Goal: Task Accomplishment & Management: Manage account settings

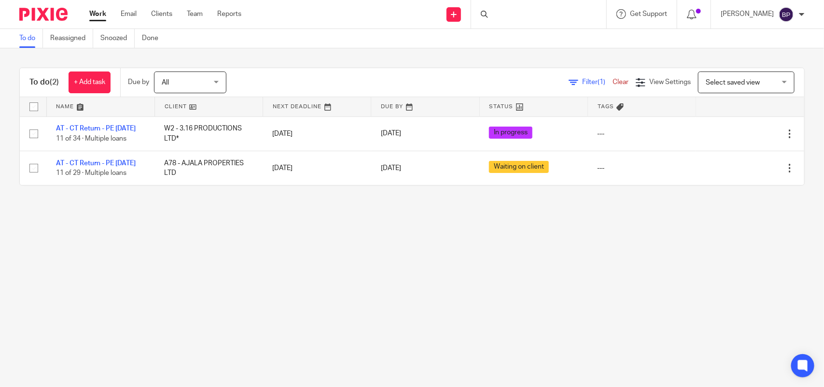
click at [483, 264] on main "To do Reassigned Snoozed Done To do (2) + Add task Due by All All Today Tomorro…" at bounding box center [412, 193] width 824 height 387
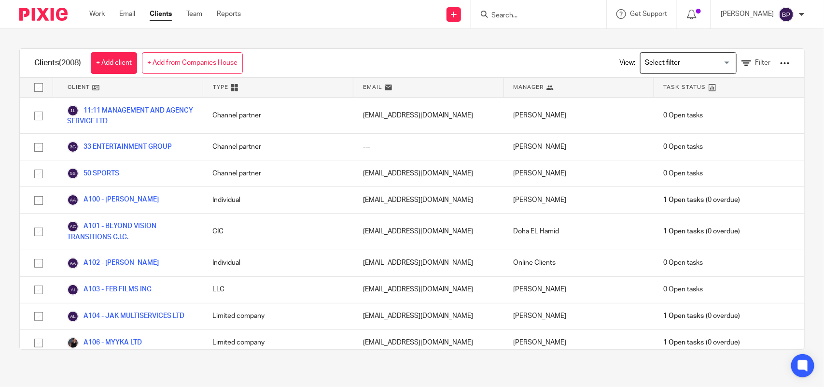
click at [517, 12] on input "Search" at bounding box center [534, 16] width 87 height 9
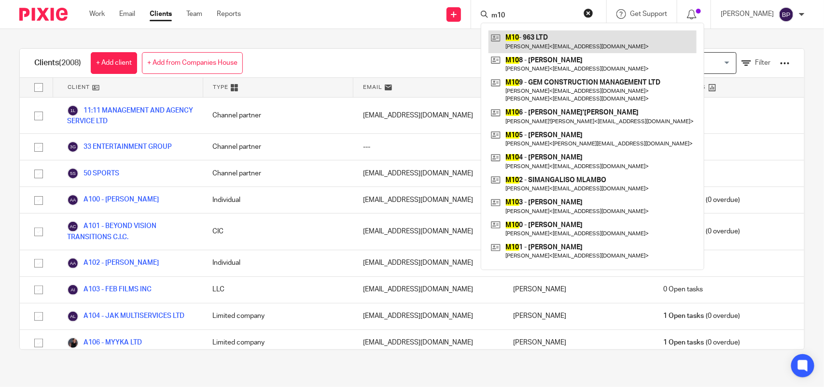
type input "m10"
click at [513, 38] on link at bounding box center [593, 41] width 208 height 22
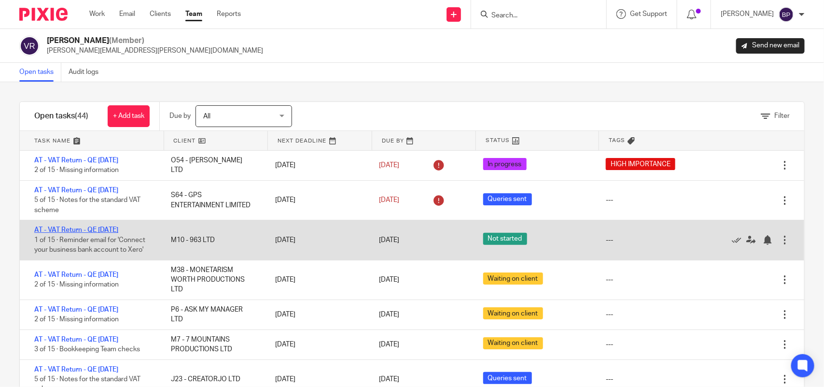
click at [118, 230] on link "AT - VAT Return - QE [DATE]" at bounding box center [76, 229] width 84 height 7
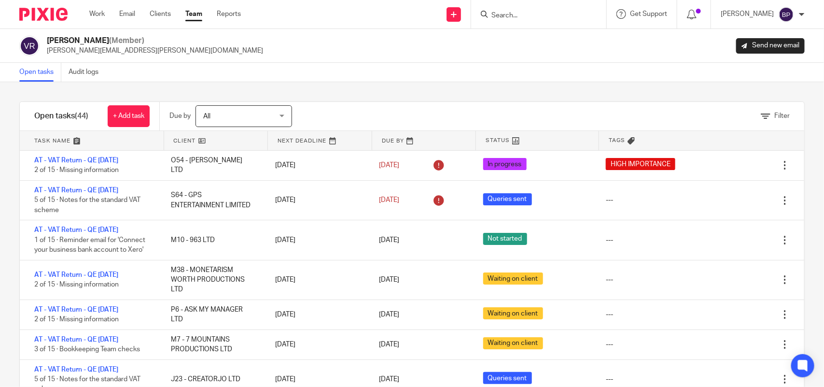
click at [579, 97] on div "Filter tasks Only show tasks matching all of these conditions 1 Client name Is …" at bounding box center [412, 234] width 824 height 305
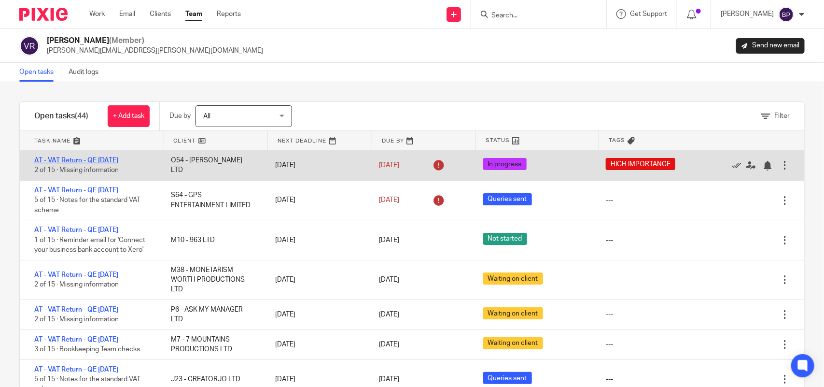
click at [101, 160] on link "AT - VAT Return - QE 31-05-2025" at bounding box center [76, 160] width 84 height 7
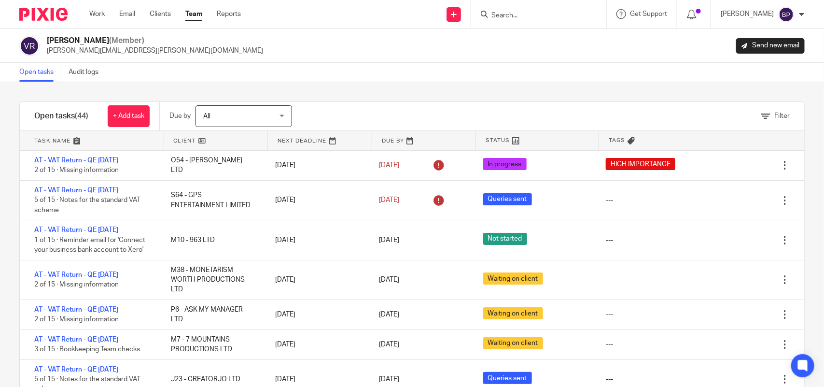
click at [46, 58] on div "Vipul Rawal (Member) vipul.rawal@confiancebizsol.com Send new email" at bounding box center [412, 46] width 824 height 34
click at [43, 76] on link "Open tasks" at bounding box center [40, 72] width 42 height 19
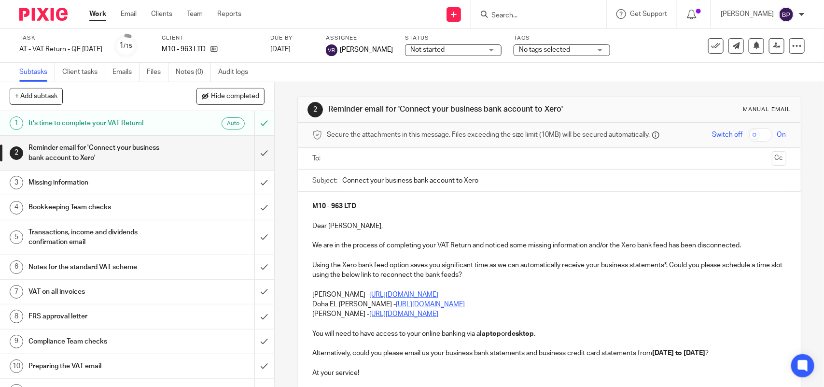
click at [375, 165] on ul at bounding box center [550, 159] width 444 height 16
click at [373, 157] on input "text" at bounding box center [549, 158] width 438 height 11
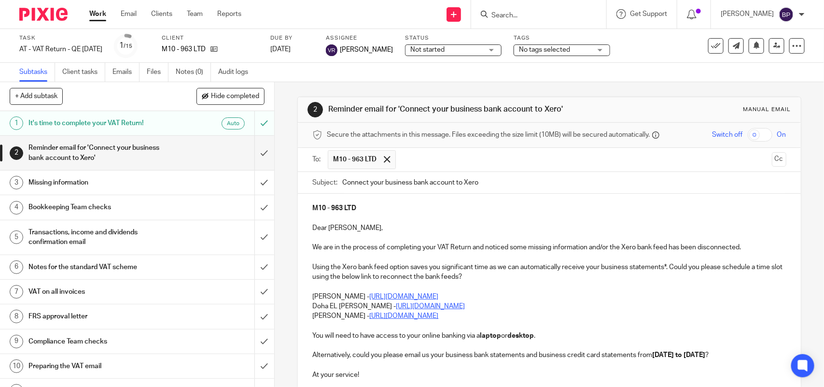
click at [312, 307] on p "Doha EL Hamid - https://calendly.com/meetwithdohaelhamid/call" at bounding box center [549, 306] width 474 height 10
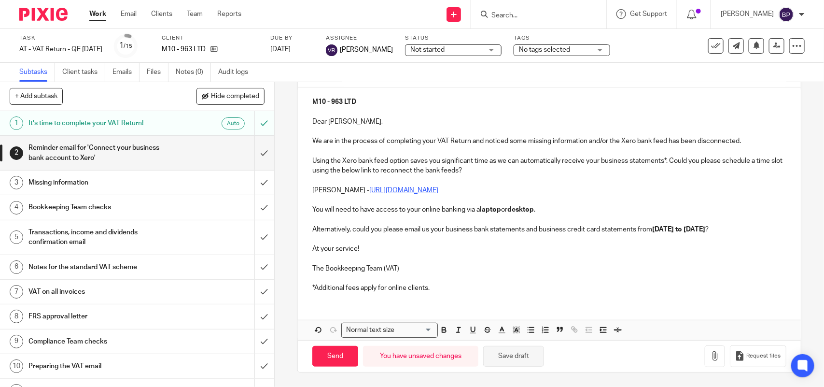
click at [517, 353] on button "Save draft" at bounding box center [513, 356] width 61 height 21
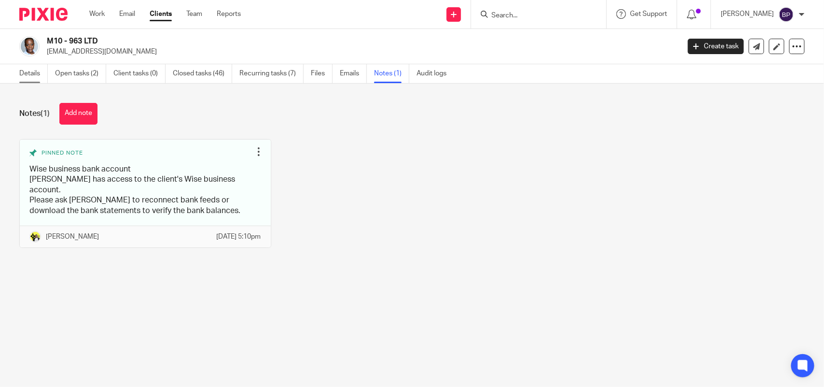
click at [36, 73] on link "Details" at bounding box center [33, 73] width 28 height 19
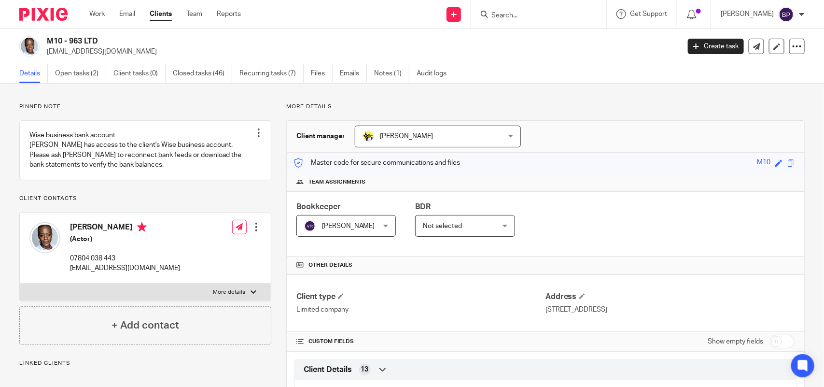
click at [169, 11] on link "Clients" at bounding box center [161, 14] width 22 height 10
click at [158, 12] on link "Clients" at bounding box center [161, 14] width 22 height 10
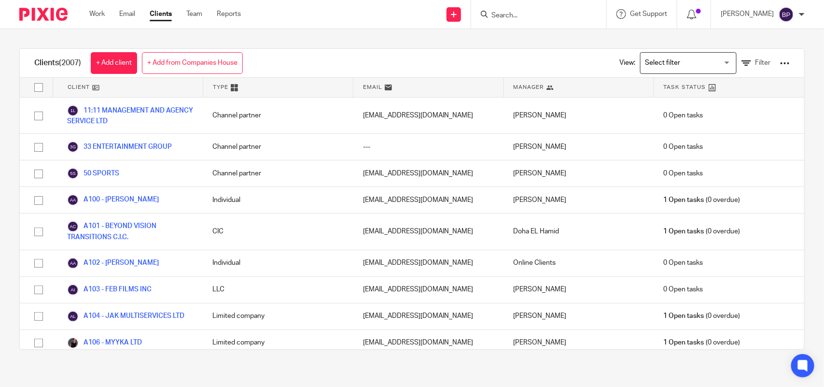
click at [521, 13] on input "Search" at bounding box center [534, 16] width 87 height 9
click at [527, 8] on form "h14" at bounding box center [542, 14] width 103 height 12
click at [527, 20] on form "h14" at bounding box center [542, 14] width 103 height 12
click at [532, 17] on input "h14" at bounding box center [534, 16] width 87 height 9
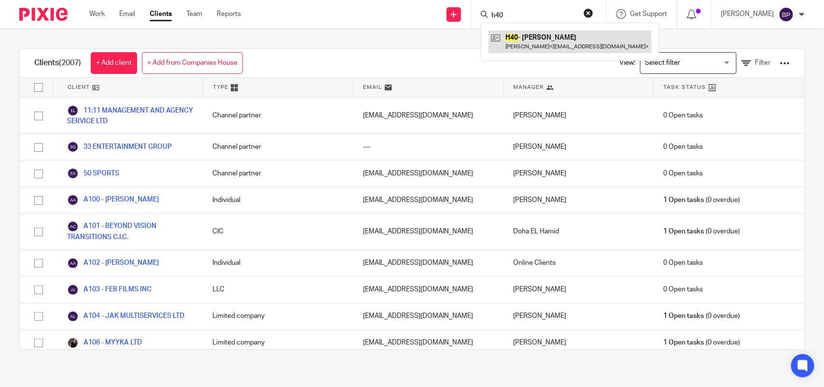
type input "h40"
click at [537, 47] on link at bounding box center [570, 41] width 163 height 22
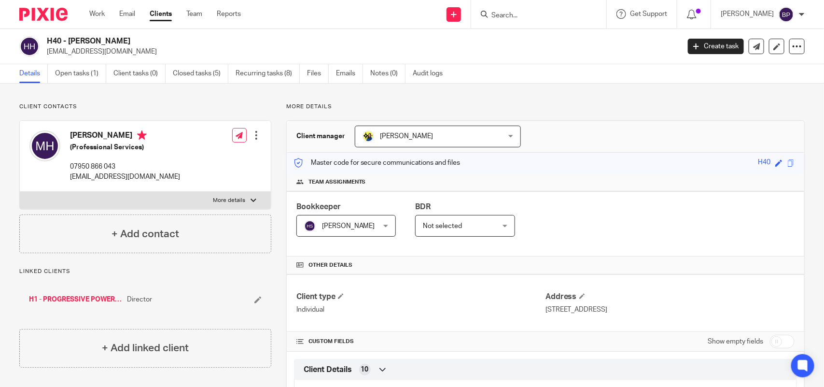
click at [163, 11] on link "Clients" at bounding box center [161, 14] width 22 height 10
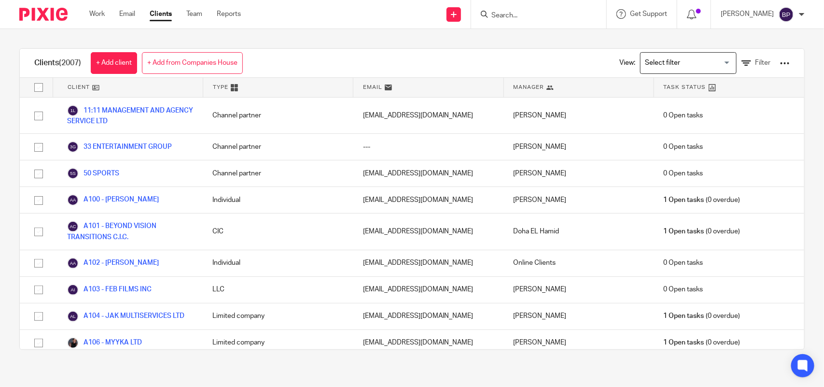
click at [532, 14] on input "Search" at bounding box center [534, 16] width 87 height 9
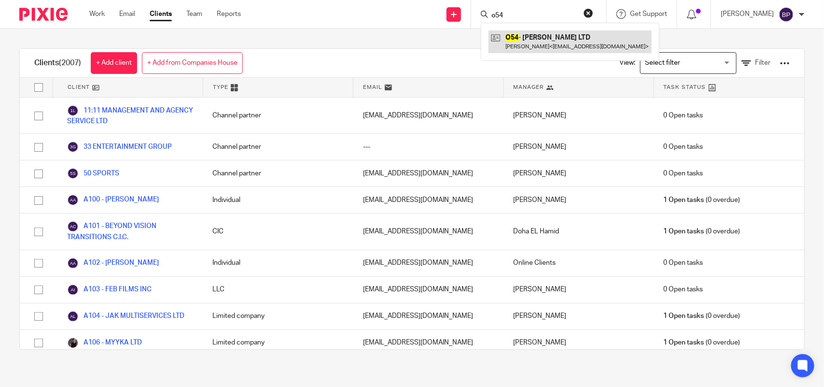
type input "o54"
click at [544, 32] on link at bounding box center [570, 41] width 163 height 22
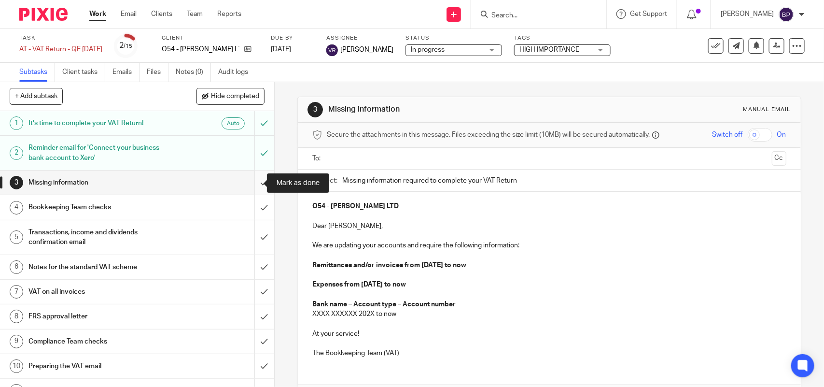
click at [247, 183] on input "submit" at bounding box center [137, 182] width 274 height 24
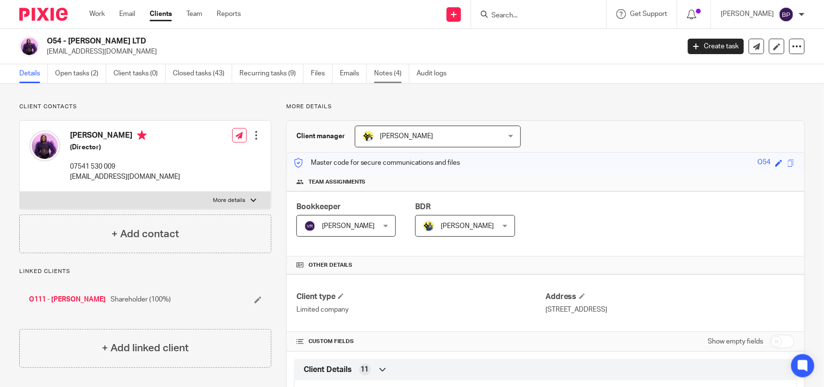
click at [390, 74] on link "Notes (4)" at bounding box center [391, 73] width 35 height 19
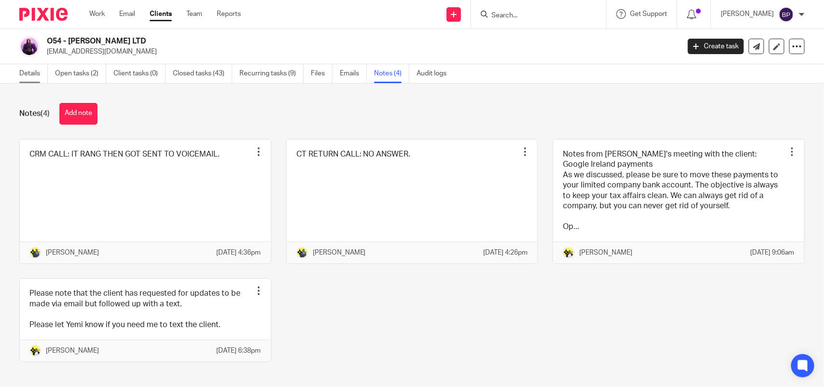
click at [30, 70] on link "Details" at bounding box center [33, 73] width 28 height 19
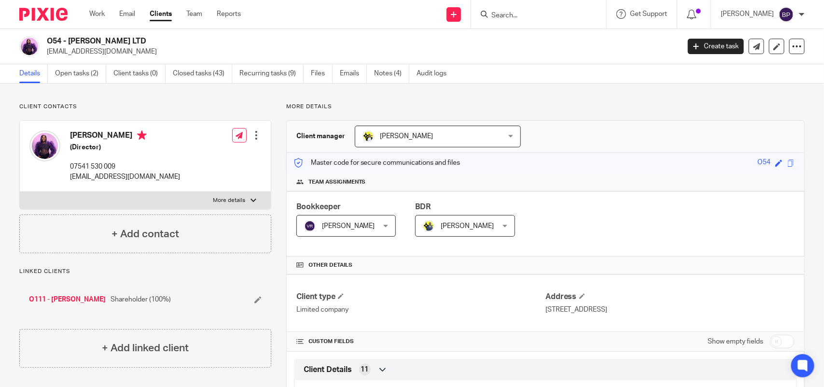
click at [163, 18] on link "Clients" at bounding box center [161, 14] width 22 height 10
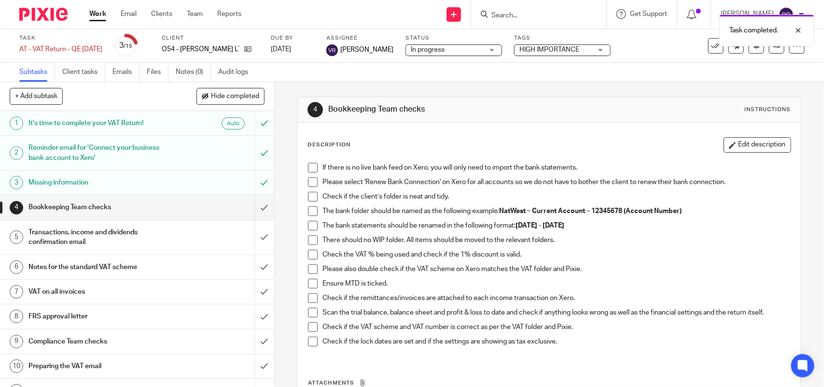
click at [308, 166] on span at bounding box center [313, 168] width 10 height 10
click at [311, 183] on span at bounding box center [313, 182] width 10 height 10
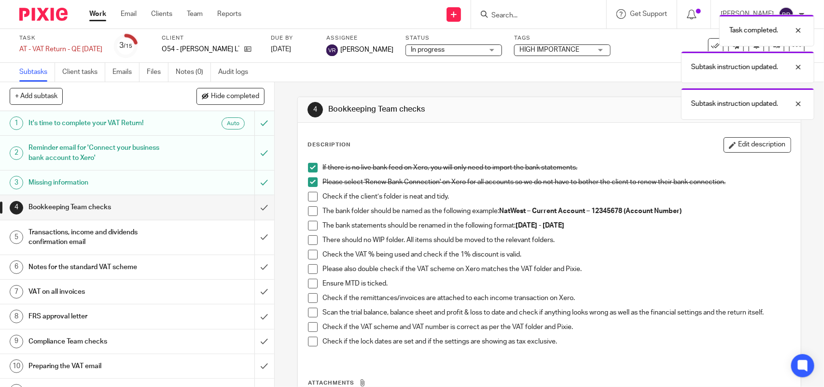
click at [310, 198] on span at bounding box center [313, 197] width 10 height 10
click at [310, 212] on span at bounding box center [313, 211] width 10 height 10
click at [308, 227] on span at bounding box center [313, 226] width 10 height 10
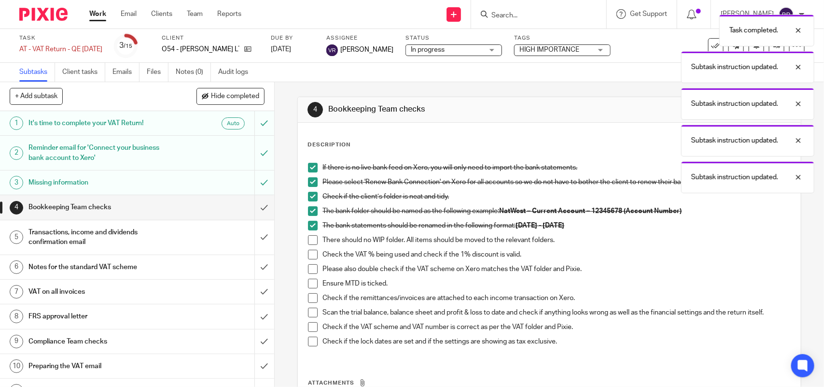
click at [309, 240] on span at bounding box center [313, 240] width 10 height 10
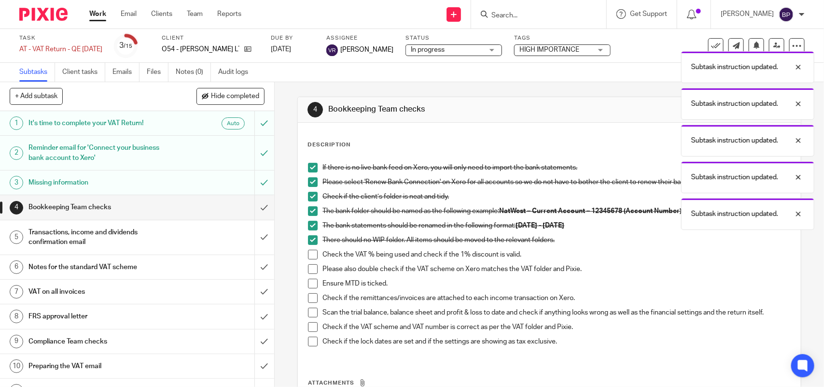
click at [309, 254] on span at bounding box center [313, 255] width 10 height 10
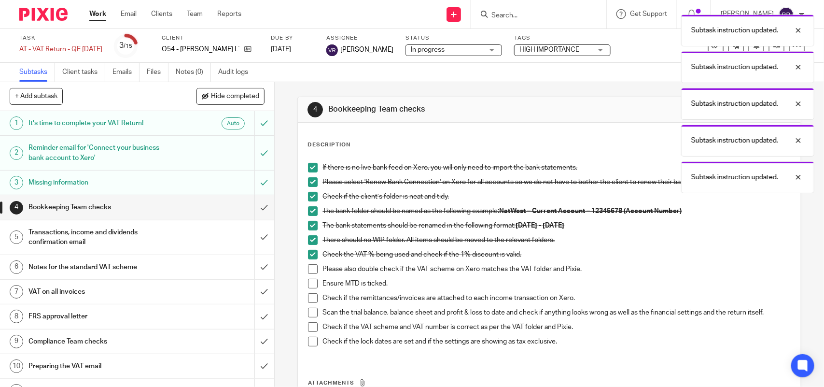
click at [310, 272] on span at bounding box center [313, 269] width 10 height 10
click at [310, 288] on span at bounding box center [313, 284] width 10 height 10
click at [310, 303] on span at bounding box center [313, 298] width 10 height 10
click at [311, 315] on span at bounding box center [313, 313] width 10 height 10
click at [310, 336] on li "Check if the VAT scheme and VAT number is correct as per the VAT folder and Pix…" at bounding box center [549, 329] width 482 height 14
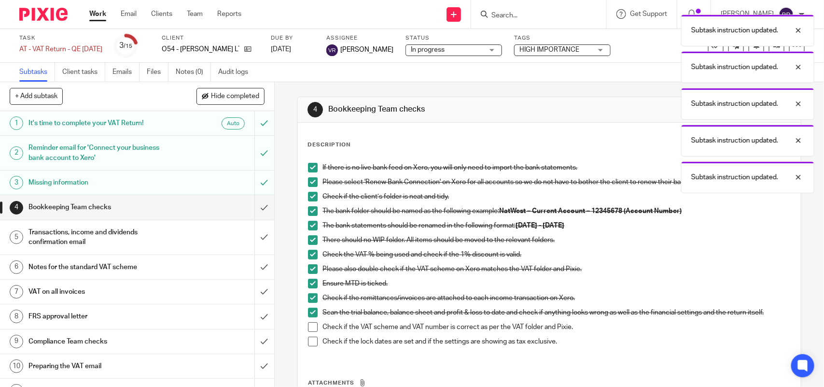
click at [310, 332] on span at bounding box center [313, 327] width 10 height 10
click at [310, 339] on span at bounding box center [313, 342] width 10 height 10
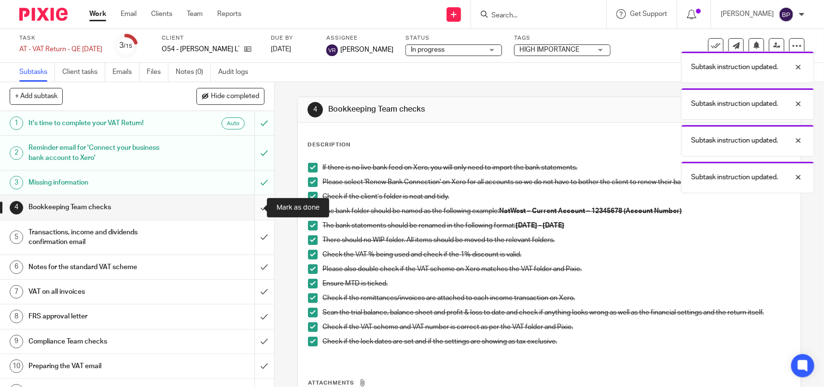
click at [254, 208] on input "submit" at bounding box center [137, 207] width 274 height 24
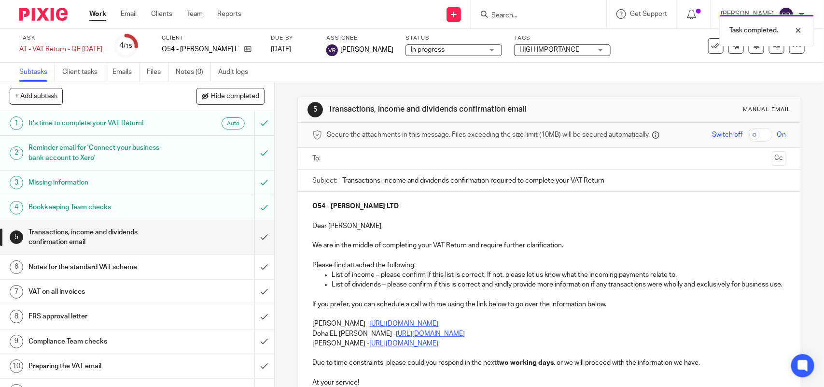
click at [358, 155] on input "text" at bounding box center [549, 158] width 438 height 11
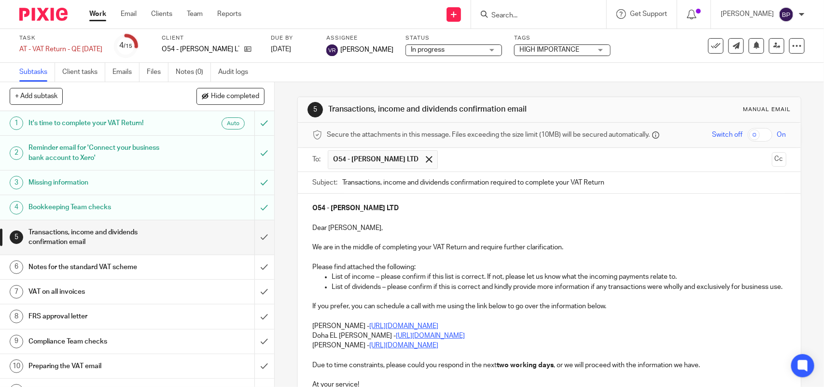
click at [342, 183] on input "Transactions, income and dividends confirmation required to complete your VAT R…" at bounding box center [564, 183] width 444 height 22
type input "URGENT - Transactions, income and dividends confirmation required to complete y…"
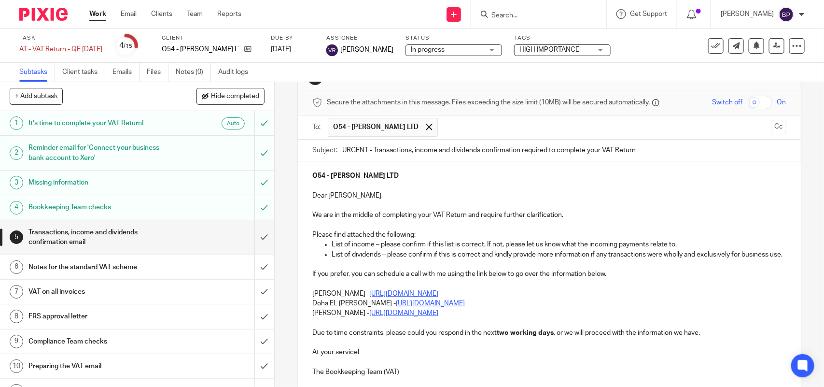
scroll to position [60, 0]
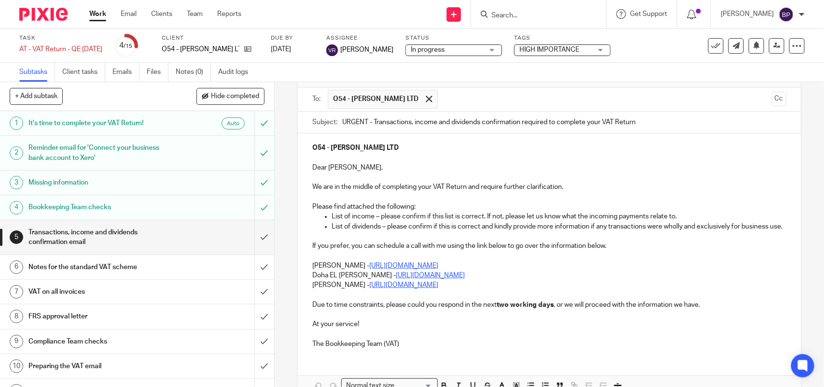
click at [312, 280] on p "Doha EL Hamid - https://calendly.com/meetwithdohaelhamid/call" at bounding box center [549, 275] width 474 height 10
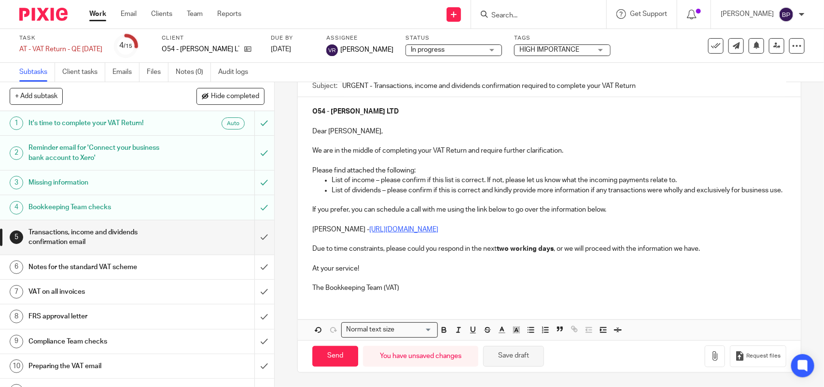
drag, startPoint x: 520, startPoint y: 356, endPoint x: 518, endPoint y: 349, distance: 7.5
click at [520, 356] on button "Save draft" at bounding box center [513, 356] width 61 height 21
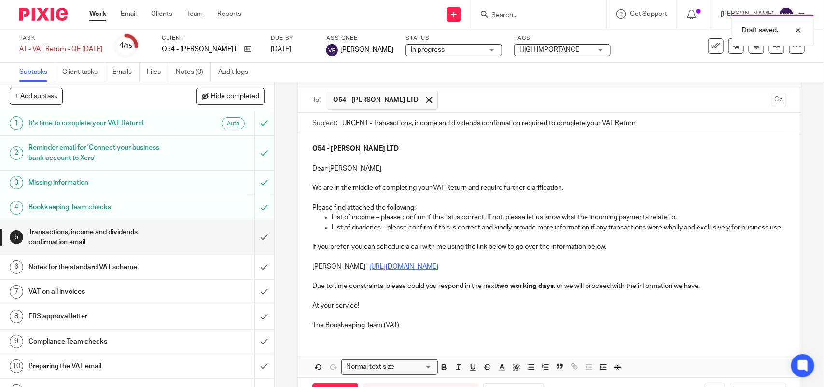
scroll to position [108, 0]
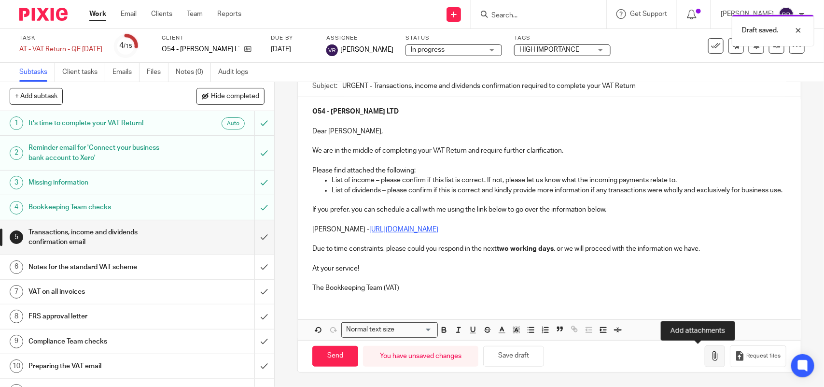
click at [705, 356] on button "button" at bounding box center [715, 356] width 20 height 22
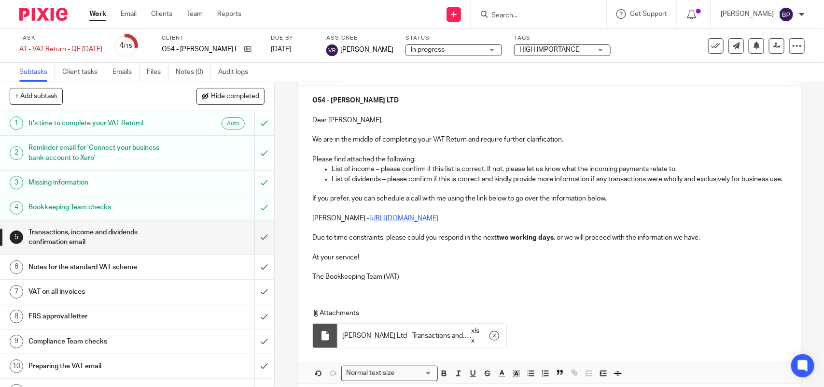
scroll to position [0, 0]
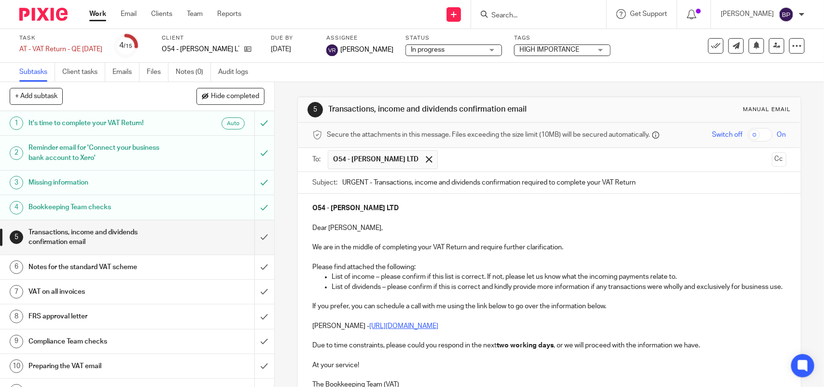
click at [430, 47] on span "In progress" at bounding box center [428, 49] width 34 height 7
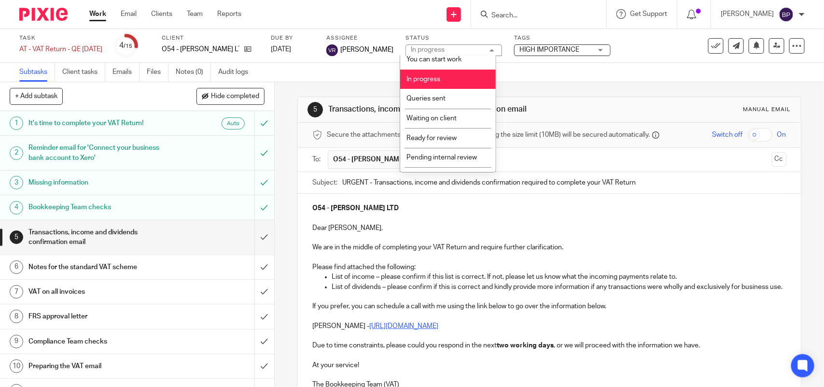
scroll to position [39, 0]
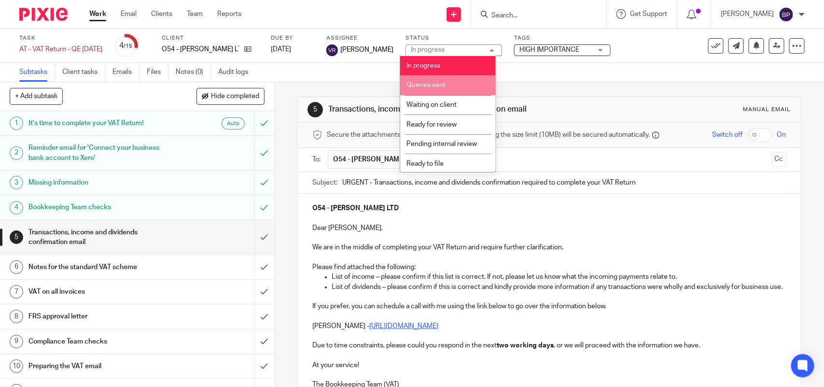
drag, startPoint x: 450, startPoint y: 87, endPoint x: 495, endPoint y: 96, distance: 46.1
click at [452, 87] on li "Queries sent" at bounding box center [448, 85] width 96 height 20
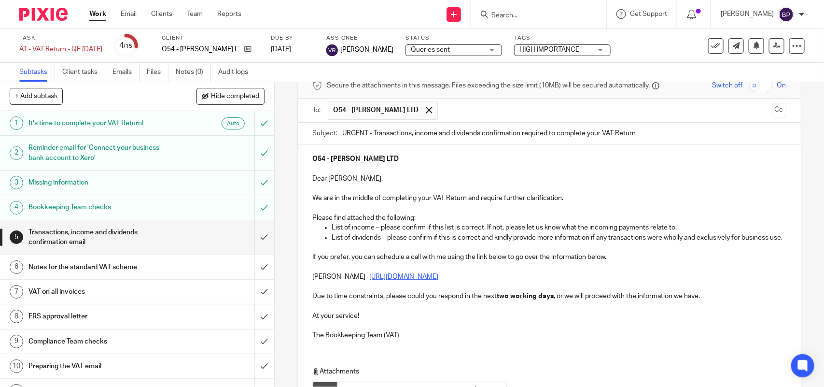
scroll to position [163, 0]
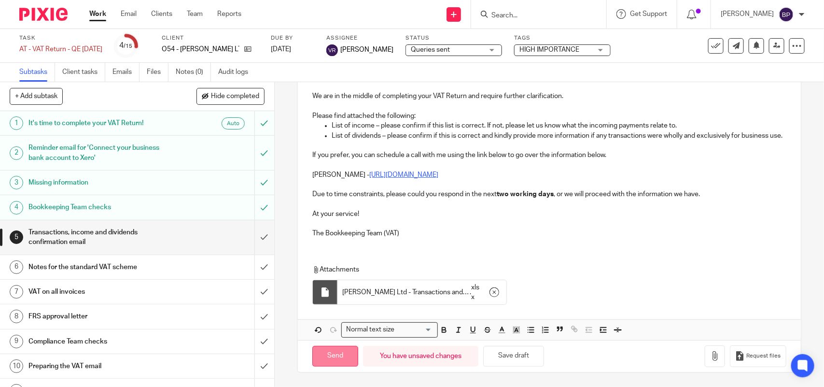
click at [326, 357] on input "Send" at bounding box center [335, 356] width 46 height 21
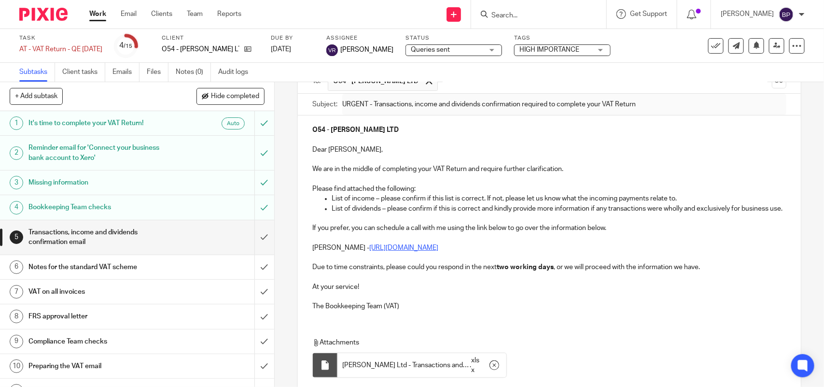
scroll to position [0, 0]
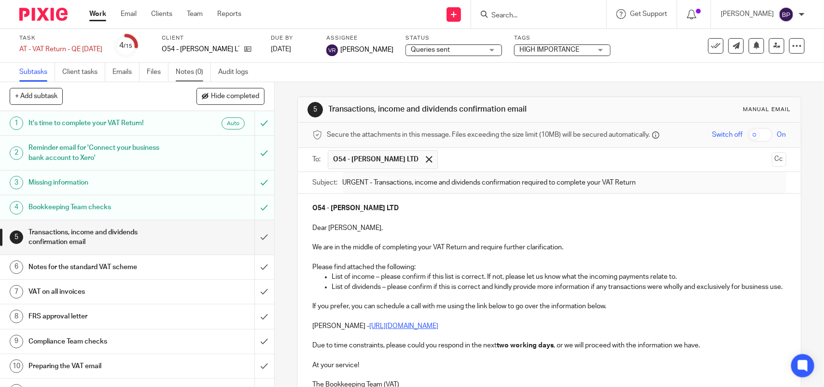
type input "Sent"
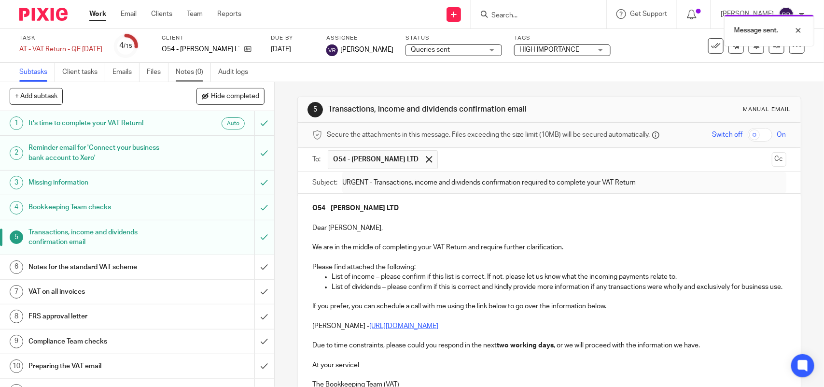
click at [190, 69] on link "Notes (0)" at bounding box center [193, 72] width 35 height 19
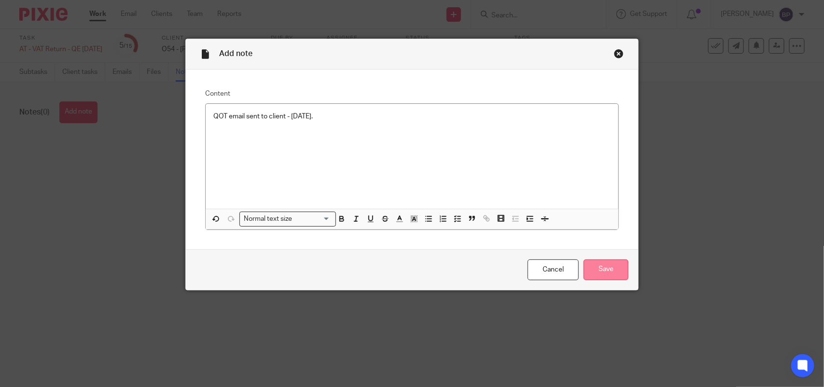
drag, startPoint x: 595, startPoint y: 258, endPoint x: 602, endPoint y: 262, distance: 8.0
click at [595, 258] on div "Cancel Save" at bounding box center [412, 269] width 452 height 41
click at [603, 263] on input "Save" at bounding box center [606, 269] width 45 height 21
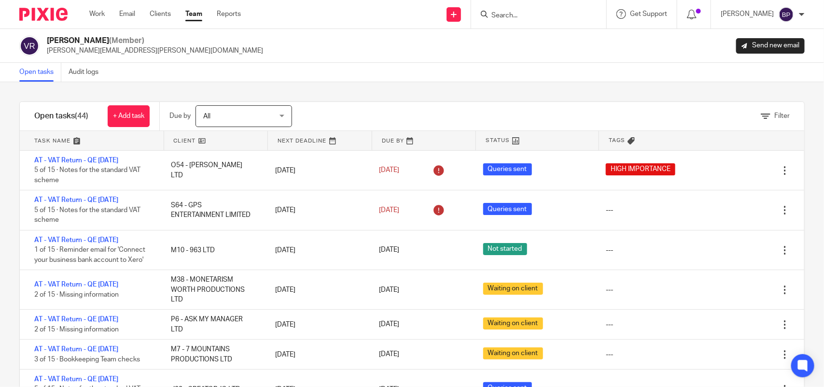
drag, startPoint x: 30, startPoint y: 81, endPoint x: 237, endPoint y: 44, distance: 210.0
click at [31, 81] on div "Open tasks Audit logs" at bounding box center [412, 72] width 824 height 19
click at [37, 71] on link "Open tasks" at bounding box center [40, 72] width 42 height 19
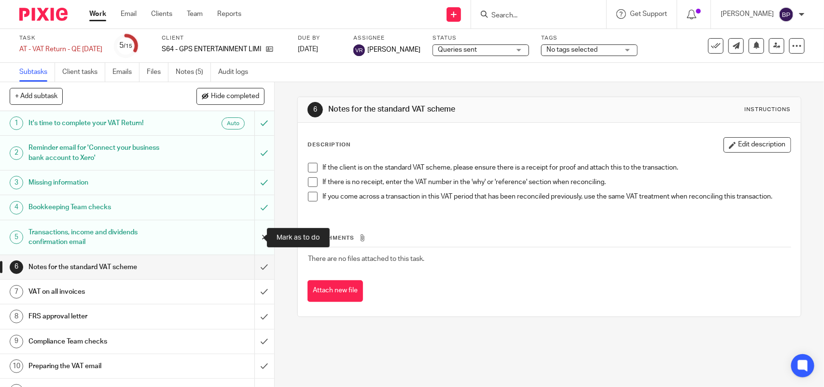
click at [250, 241] on input "submit" at bounding box center [137, 237] width 274 height 34
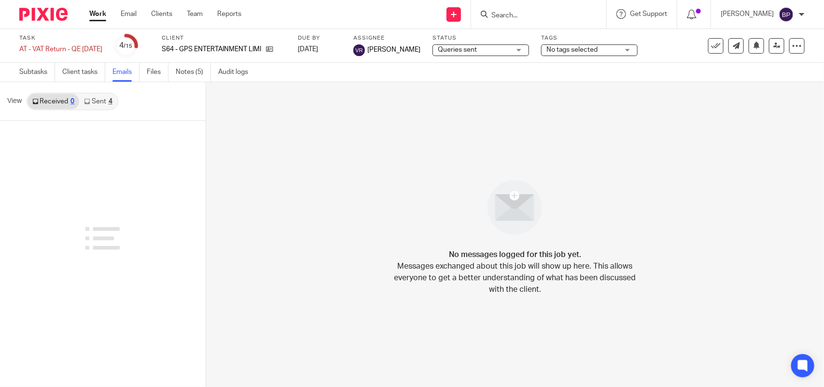
click at [92, 101] on link "Sent 4" at bounding box center [98, 101] width 38 height 15
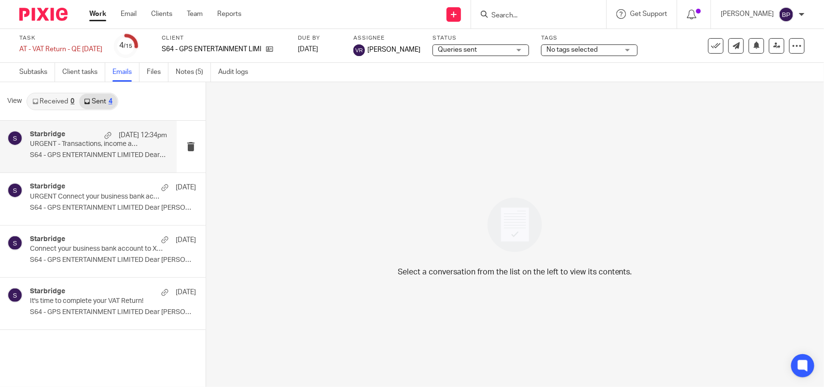
click at [97, 145] on p "URGENT - Transactions, income and dividends confirmation required to complete y…" at bounding box center [85, 144] width 110 height 8
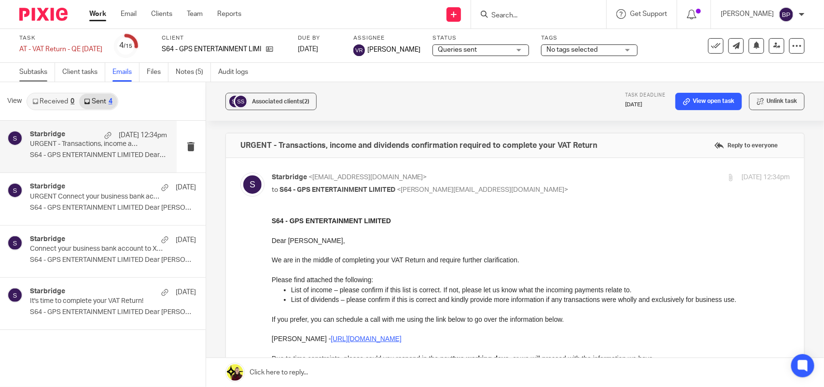
click at [29, 69] on link "Subtasks" at bounding box center [37, 72] width 36 height 19
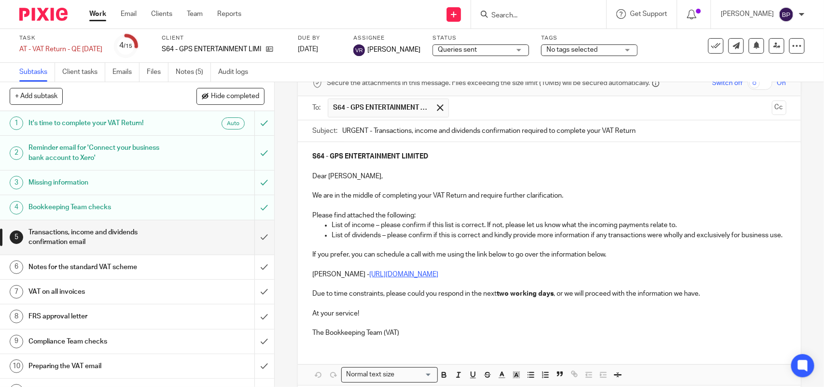
scroll to position [108, 0]
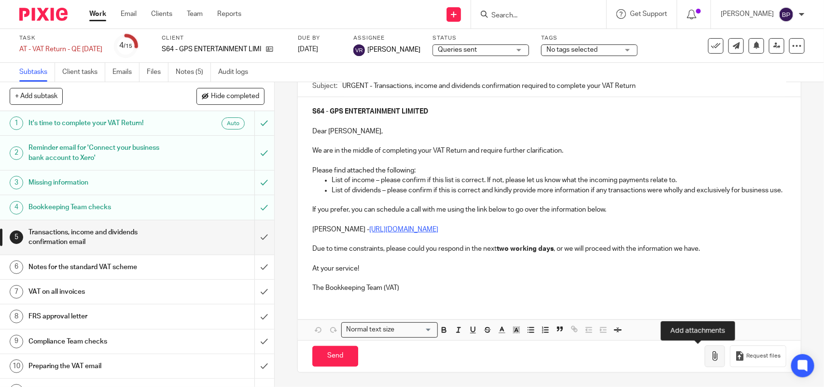
click at [710, 352] on icon "button" at bounding box center [715, 356] width 10 height 10
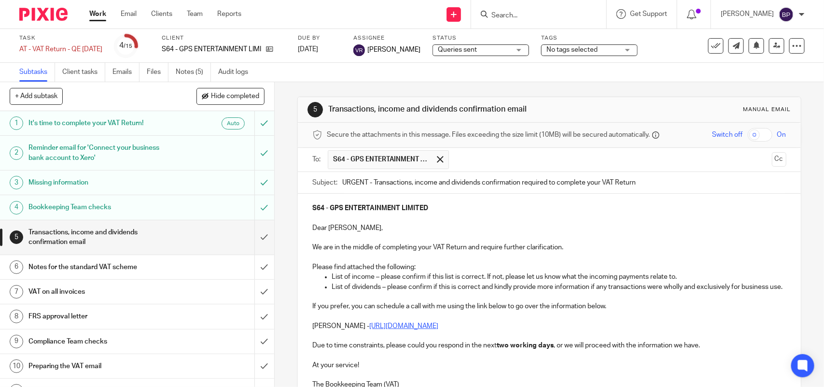
scroll to position [163, 0]
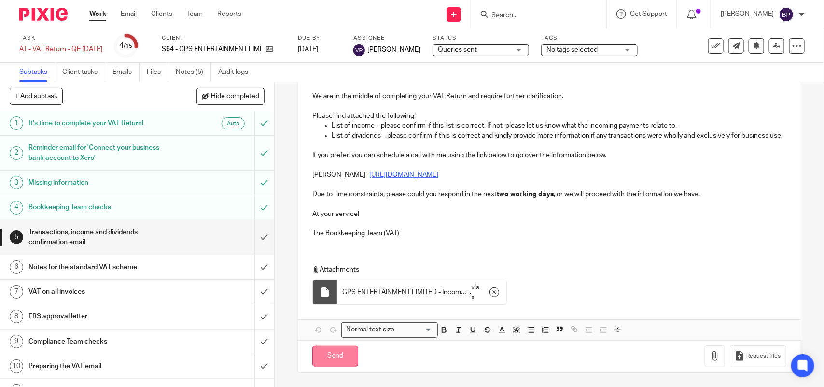
click at [331, 355] on input "Send" at bounding box center [335, 356] width 46 height 21
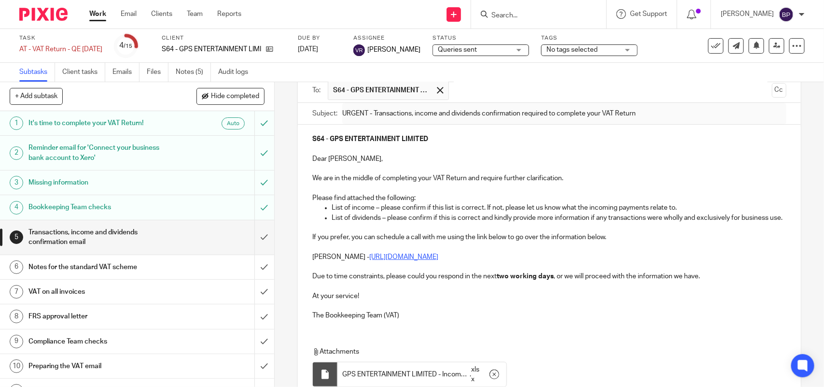
scroll to position [0, 0]
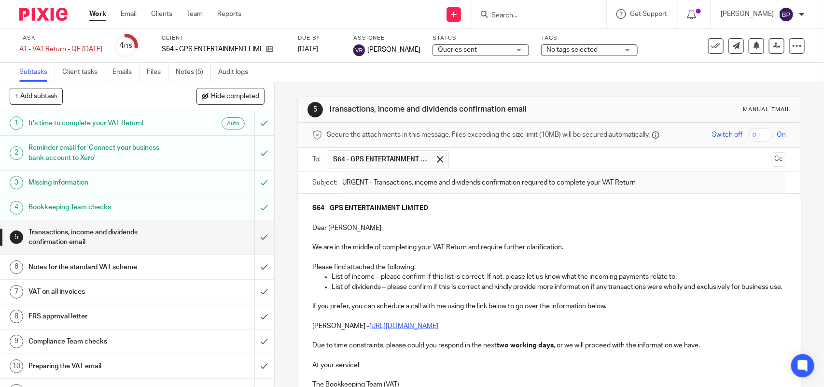
type input "Sent"
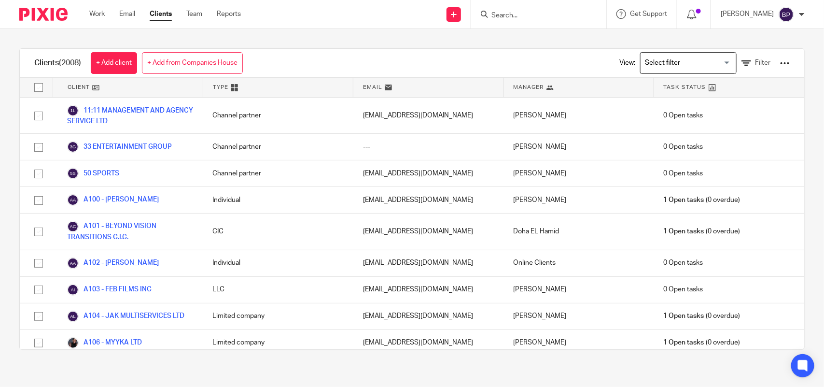
click at [514, 12] on input "Search" at bounding box center [534, 16] width 87 height 9
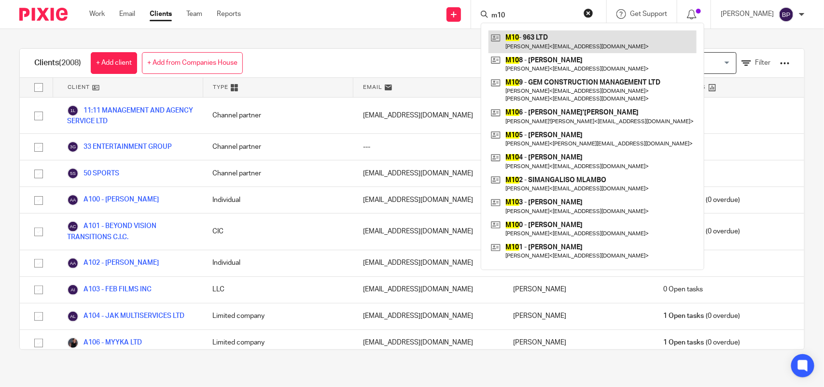
type input "m10"
drag, startPoint x: 546, startPoint y: 35, endPoint x: 539, endPoint y: 45, distance: 11.9
click at [546, 35] on link at bounding box center [593, 41] width 208 height 22
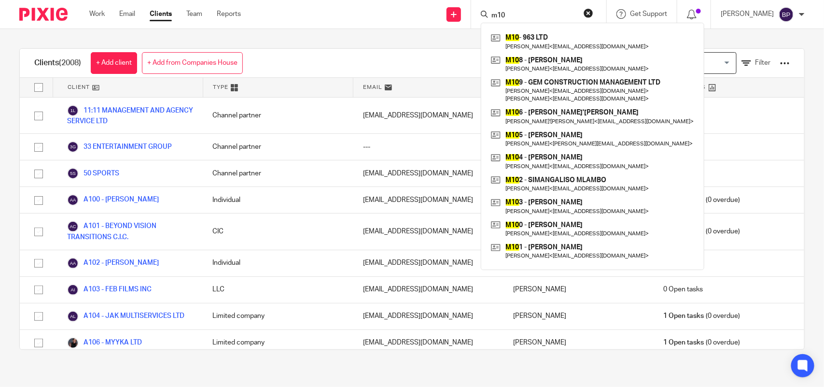
click at [368, 62] on div "Clients (2008) + Add client + Add from Companies House View: Loading... Filter" at bounding box center [412, 63] width 785 height 29
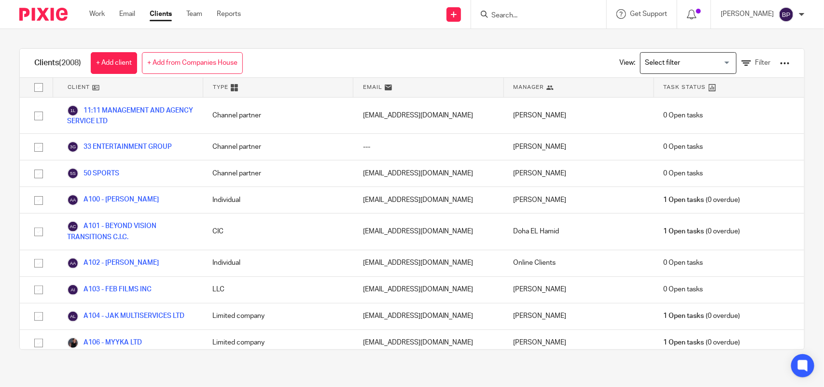
click at [522, 14] on input "Search" at bounding box center [534, 16] width 87 height 9
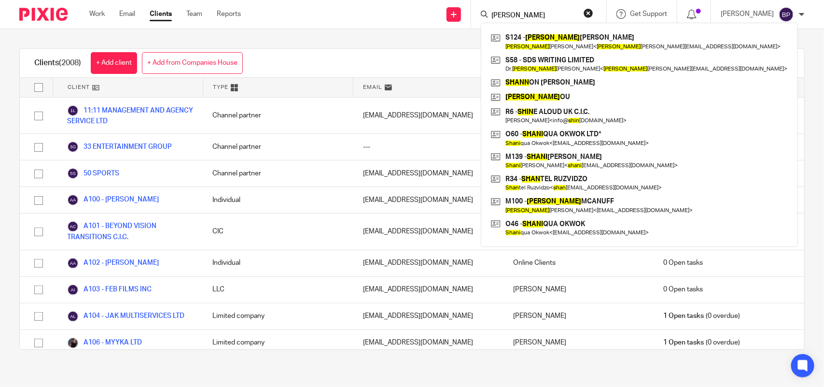
type input "shain"
click at [376, 38] on div "Clients (2008) + Add client + Add from Companies House View: Loading... Filter …" at bounding box center [412, 199] width 824 height 340
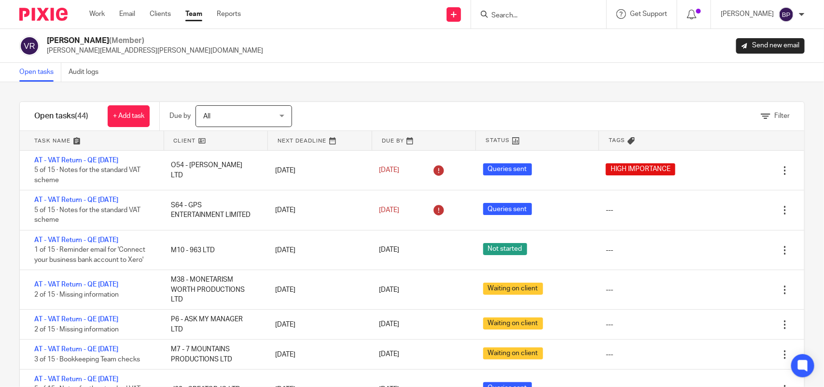
click at [44, 70] on link "Open tasks" at bounding box center [40, 72] width 42 height 19
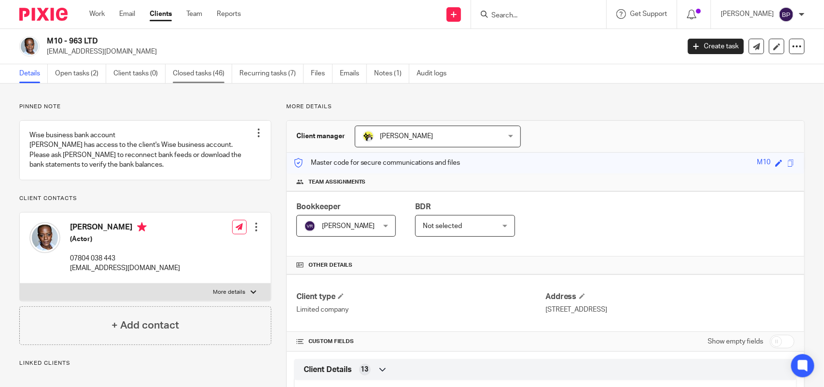
click at [191, 78] on link "Closed tasks (46)" at bounding box center [202, 73] width 59 height 19
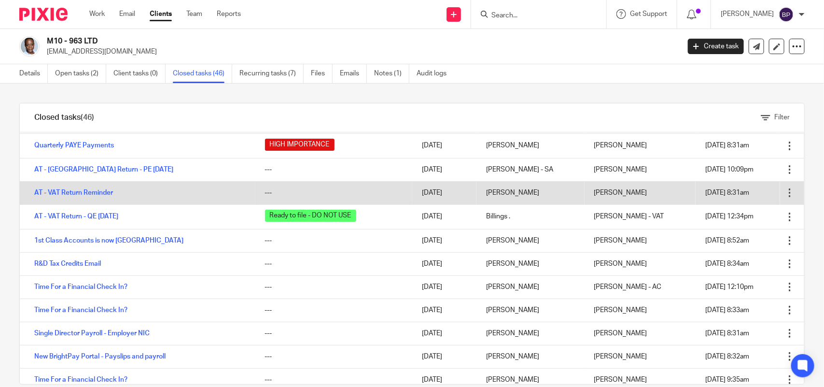
scroll to position [60, 0]
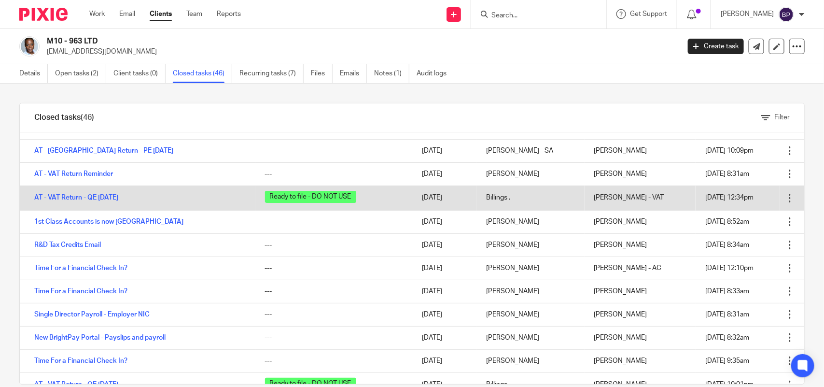
drag, startPoint x: 123, startPoint y: 200, endPoint x: 167, endPoint y: 198, distance: 44.0
click at [151, 207] on td "AT - VAT Return - QE [DATE]" at bounding box center [138, 197] width 236 height 25
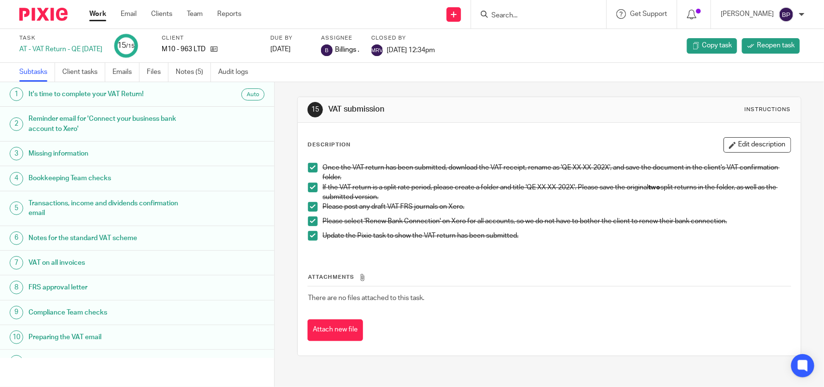
scroll to position [127, 0]
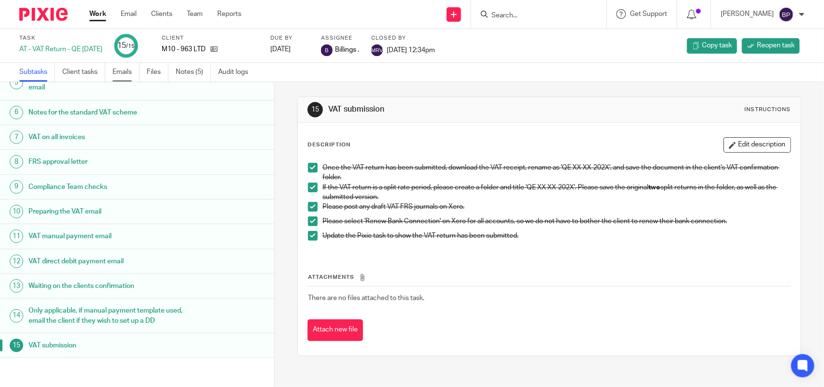
click at [117, 68] on link "Emails" at bounding box center [126, 72] width 27 height 19
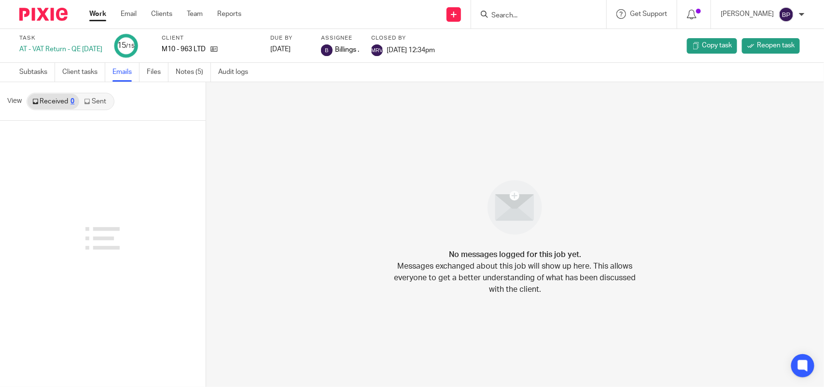
click at [102, 103] on link "Sent" at bounding box center [96, 101] width 34 height 15
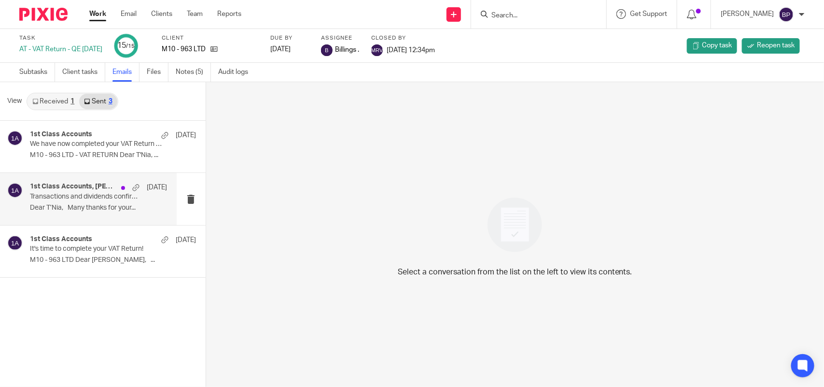
click at [76, 211] on p "Dear T’Nia, Many thanks for your..." at bounding box center [98, 208] width 137 height 8
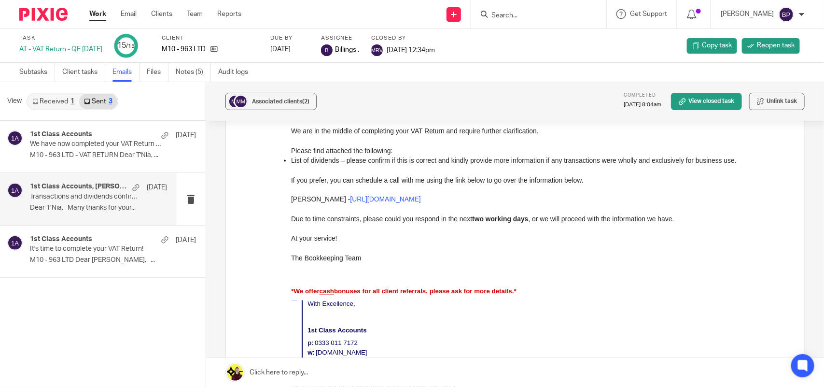
scroll to position [724, 0]
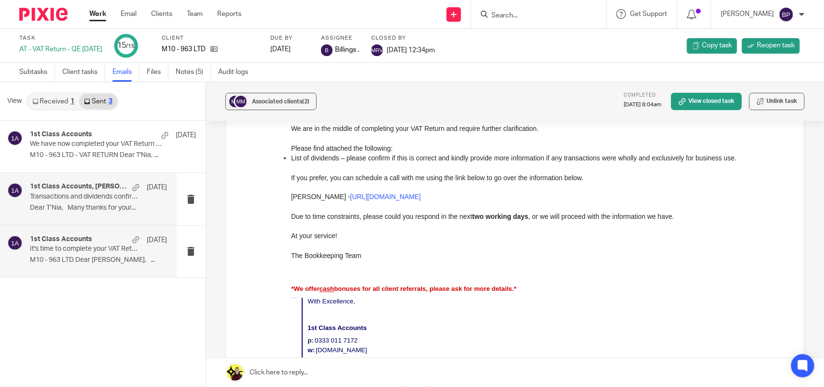
click at [56, 245] on p "It's time to complete your VAT Return!" at bounding box center [85, 249] width 110 height 8
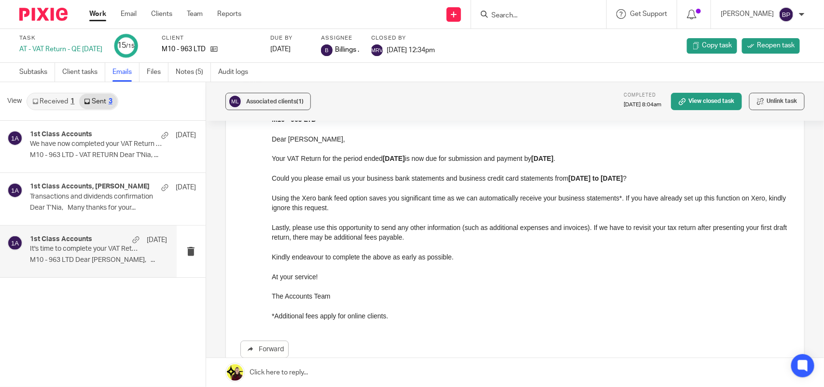
scroll to position [181, 0]
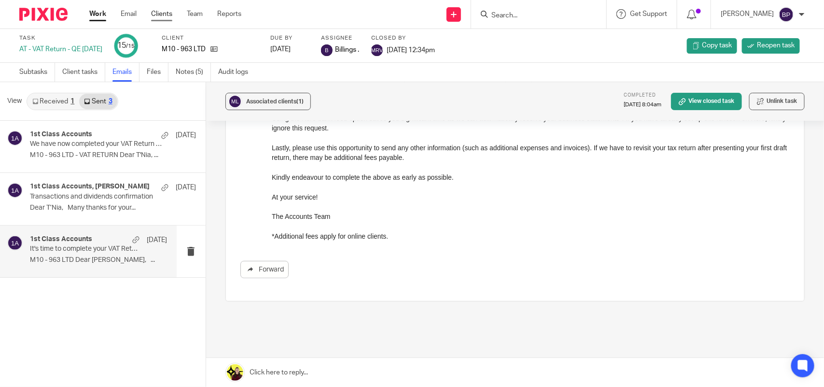
click at [163, 11] on link "Clients" at bounding box center [161, 14] width 21 height 10
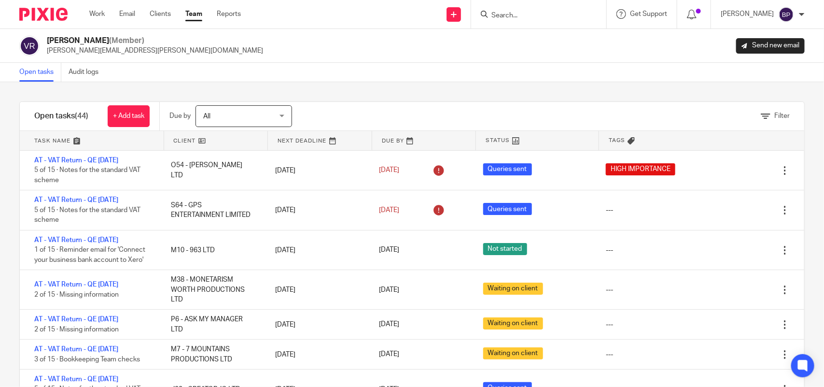
drag, startPoint x: 373, startPoint y: 88, endPoint x: 354, endPoint y: 88, distance: 19.3
click at [373, 87] on div "Filter tasks Only show tasks matching all of these conditions 1 Client name Is …" at bounding box center [412, 234] width 824 height 305
click at [36, 78] on link "Open tasks" at bounding box center [40, 72] width 42 height 19
click at [39, 71] on link "Open tasks" at bounding box center [40, 72] width 42 height 19
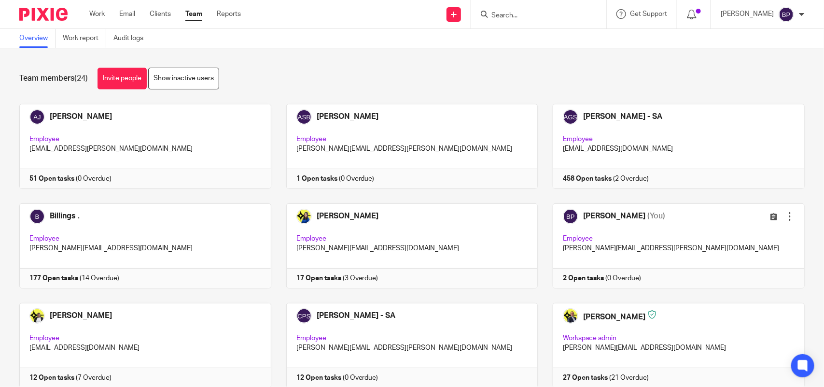
click at [192, 17] on link "Team" at bounding box center [193, 14] width 17 height 10
click at [193, 14] on link "Team" at bounding box center [193, 14] width 17 height 10
click at [189, 80] on link "Show inactive users" at bounding box center [183, 79] width 71 height 22
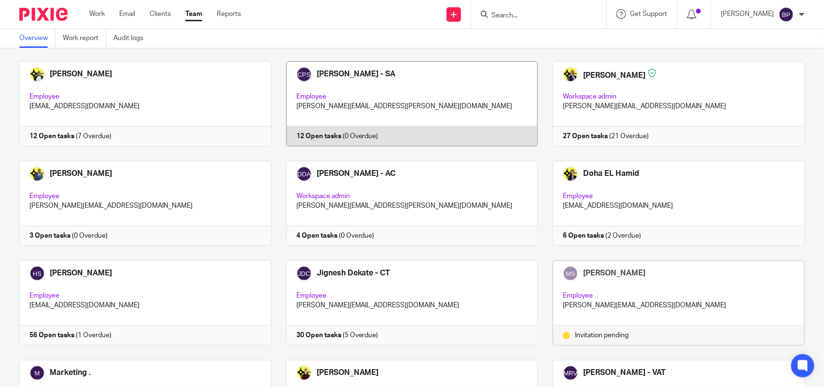
scroll to position [362, 0]
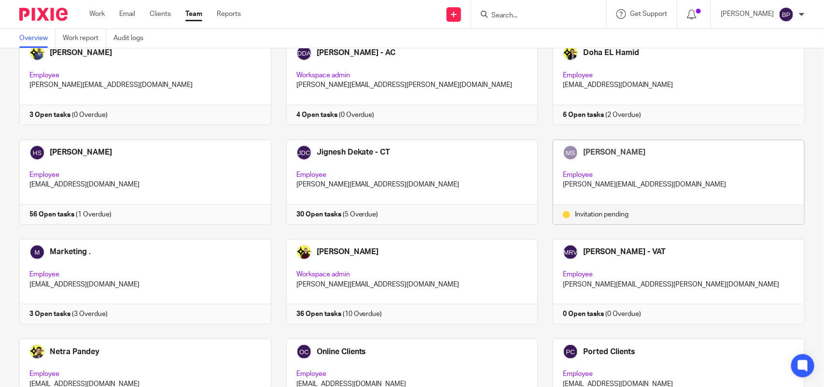
click at [682, 167] on div "[PERSON_NAME] Employee [PERSON_NAME][EMAIL_ADDRESS][DOMAIN_NAME]" at bounding box center [678, 172] width 251 height 65
click at [621, 215] on div "Invitation pending" at bounding box center [679, 215] width 232 height 10
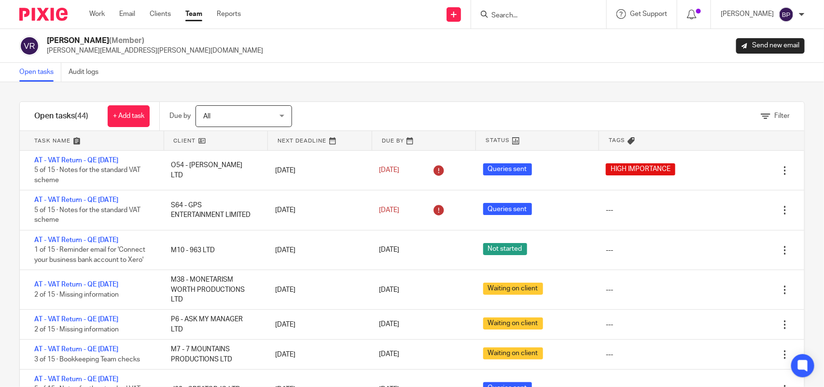
click at [492, 71] on div "Open tasks Audit logs" at bounding box center [412, 72] width 824 height 19
click at [35, 69] on link "Open tasks" at bounding box center [40, 72] width 42 height 19
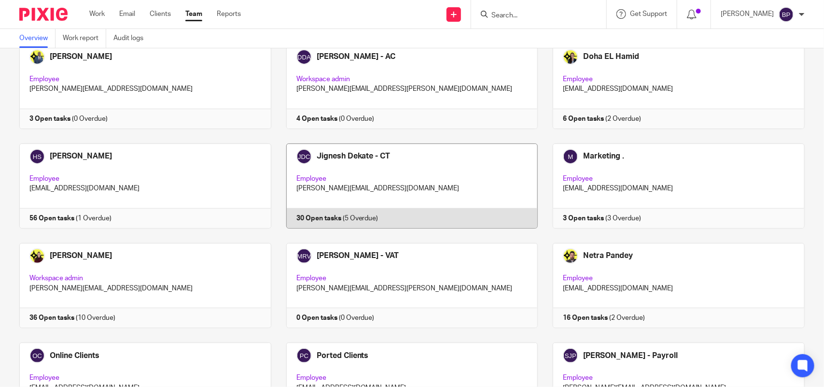
scroll to position [535, 0]
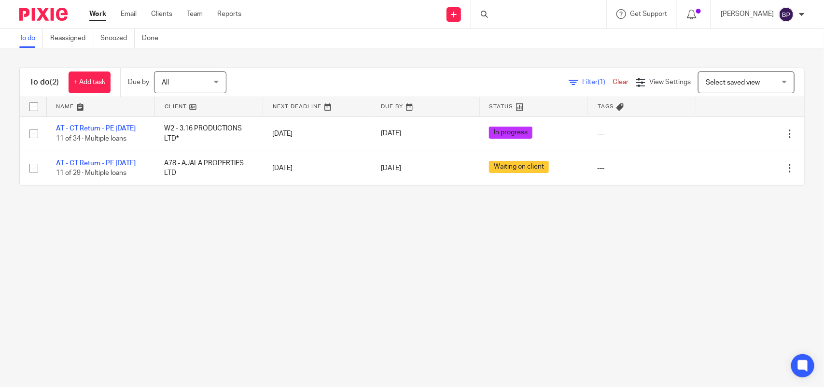
click at [29, 32] on link "To do" at bounding box center [31, 38] width 24 height 19
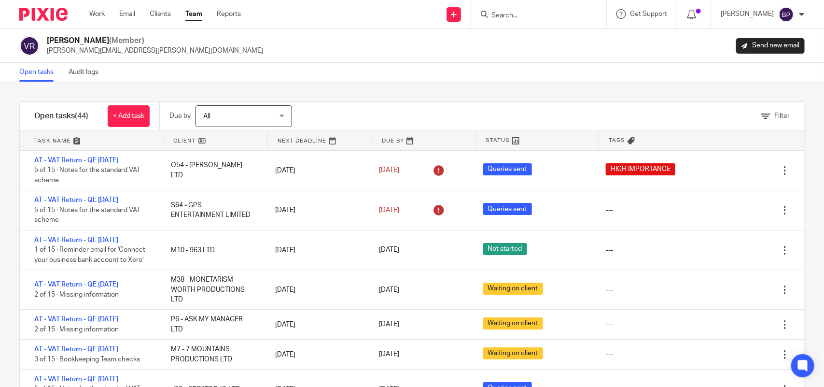
click at [364, 88] on div "Filter tasks Only show tasks matching all of these conditions 1 Client name Is …" at bounding box center [412, 234] width 824 height 305
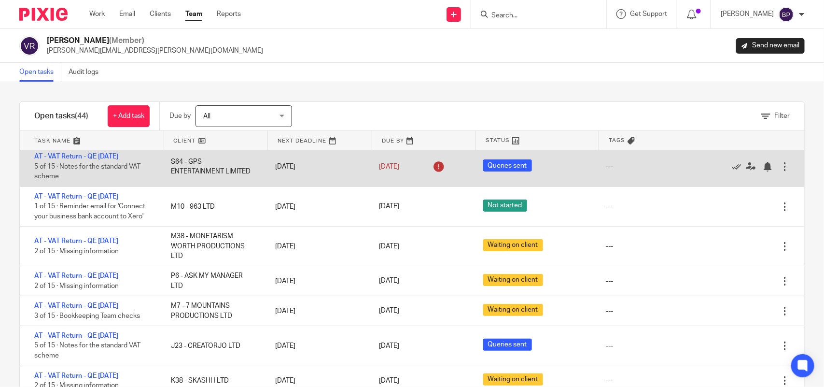
scroll to position [60, 0]
